Goal: Find specific page/section: Find specific page/section

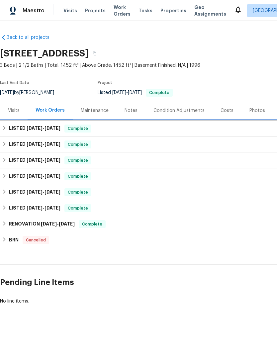
click at [33, 127] on span "[DATE]" at bounding box center [35, 128] width 16 height 5
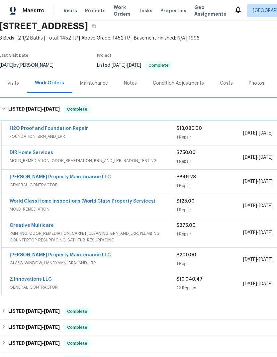
scroll to position [28, 1]
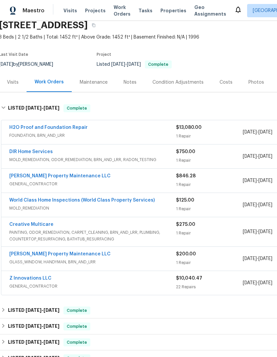
click at [33, 278] on link "Z Innovations LLC" at bounding box center [30, 278] width 42 height 5
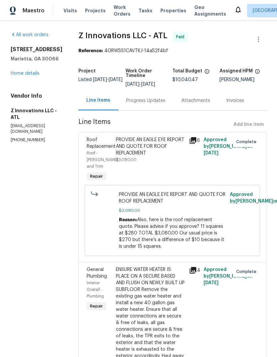
click at [16, 75] on link "Home details" at bounding box center [25, 73] width 29 height 5
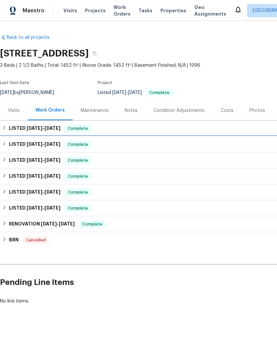
click at [13, 144] on h6 "LISTED [DATE] - [DATE]" at bounding box center [35, 145] width 52 height 8
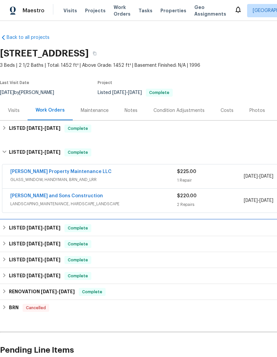
click at [16, 228] on h6 "LISTED [DATE] - [DATE]" at bounding box center [35, 228] width 52 height 8
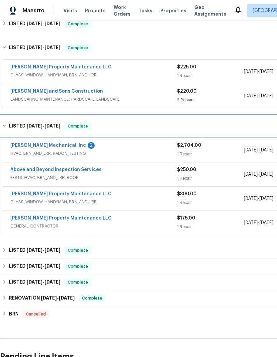
scroll to position [105, 0]
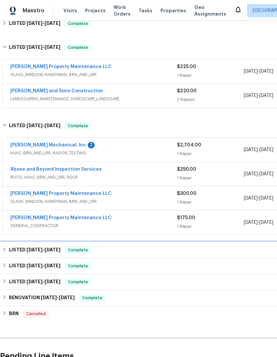
click at [15, 249] on h6 "LISTED [DATE] - [DATE]" at bounding box center [35, 250] width 52 height 8
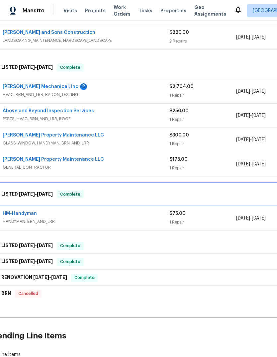
scroll to position [181, 10]
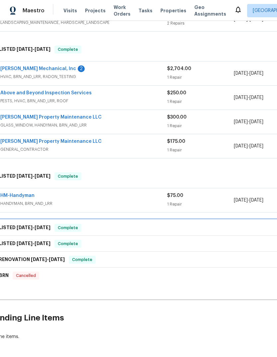
click at [21, 228] on span "[DATE]" at bounding box center [25, 227] width 16 height 5
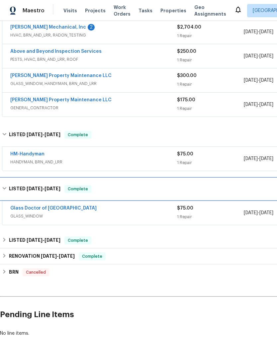
scroll to position [223, 0]
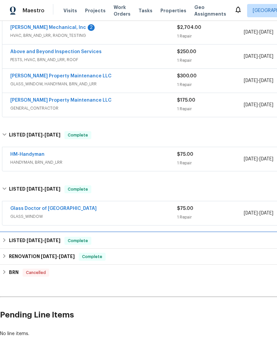
click at [20, 238] on h6 "LISTED [DATE] - [DATE]" at bounding box center [35, 241] width 52 height 8
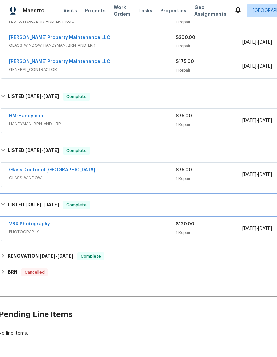
scroll to position [261, 1]
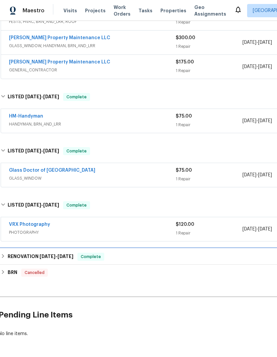
click at [18, 254] on h6 "RENOVATION [DATE] - [DATE]" at bounding box center [41, 257] width 66 height 8
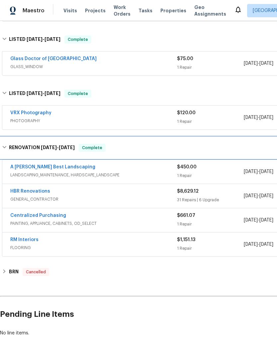
scroll to position [372, 0]
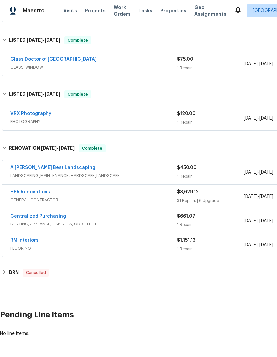
click at [14, 194] on link "HBR Renovations" at bounding box center [30, 192] width 40 height 5
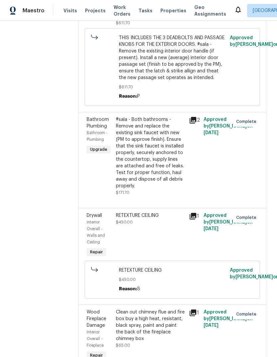
scroll to position [1510, 0]
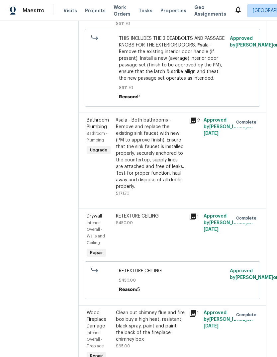
click at [192, 221] on icon at bounding box center [193, 217] width 8 height 8
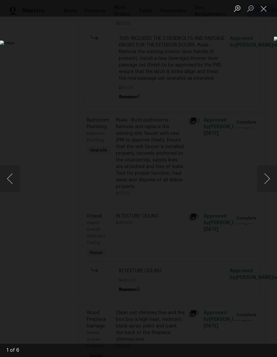
click at [266, 180] on button "Next image" at bounding box center [267, 179] width 20 height 27
click at [261, 11] on button "Close lightbox" at bounding box center [263, 9] width 13 height 12
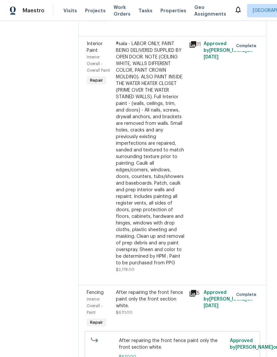
scroll to position [2970, 0]
